Goal: Navigation & Orientation: Find specific page/section

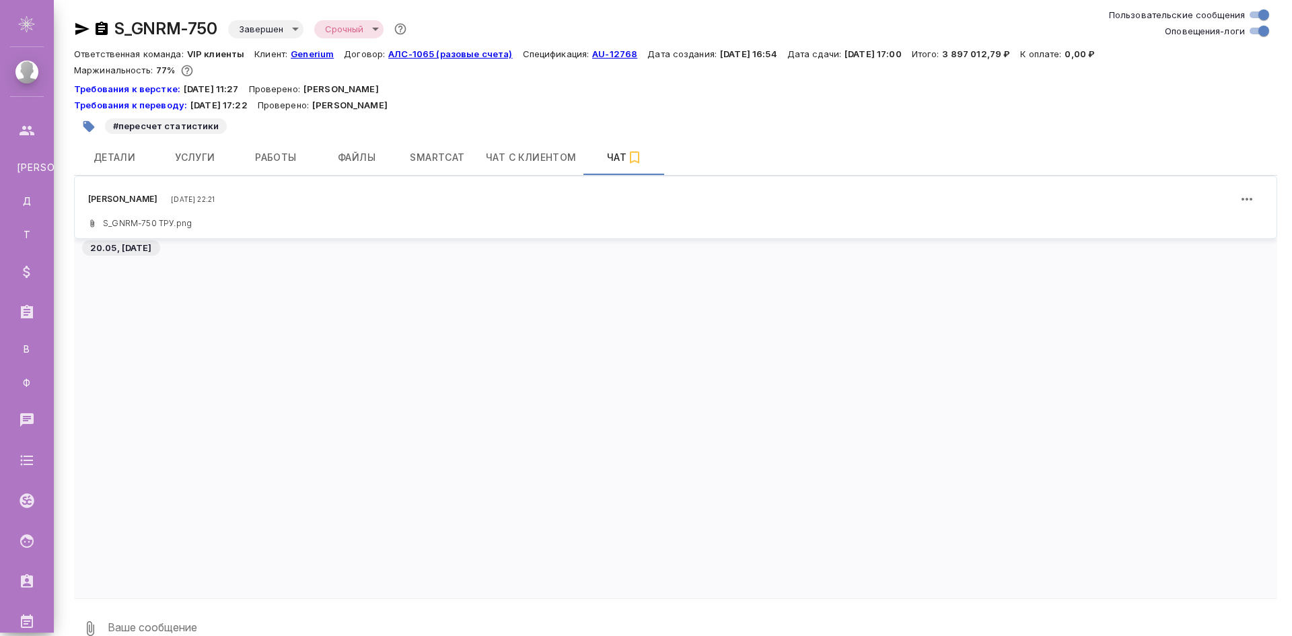
scroll to position [259855, 0]
